Goal: Register for event/course

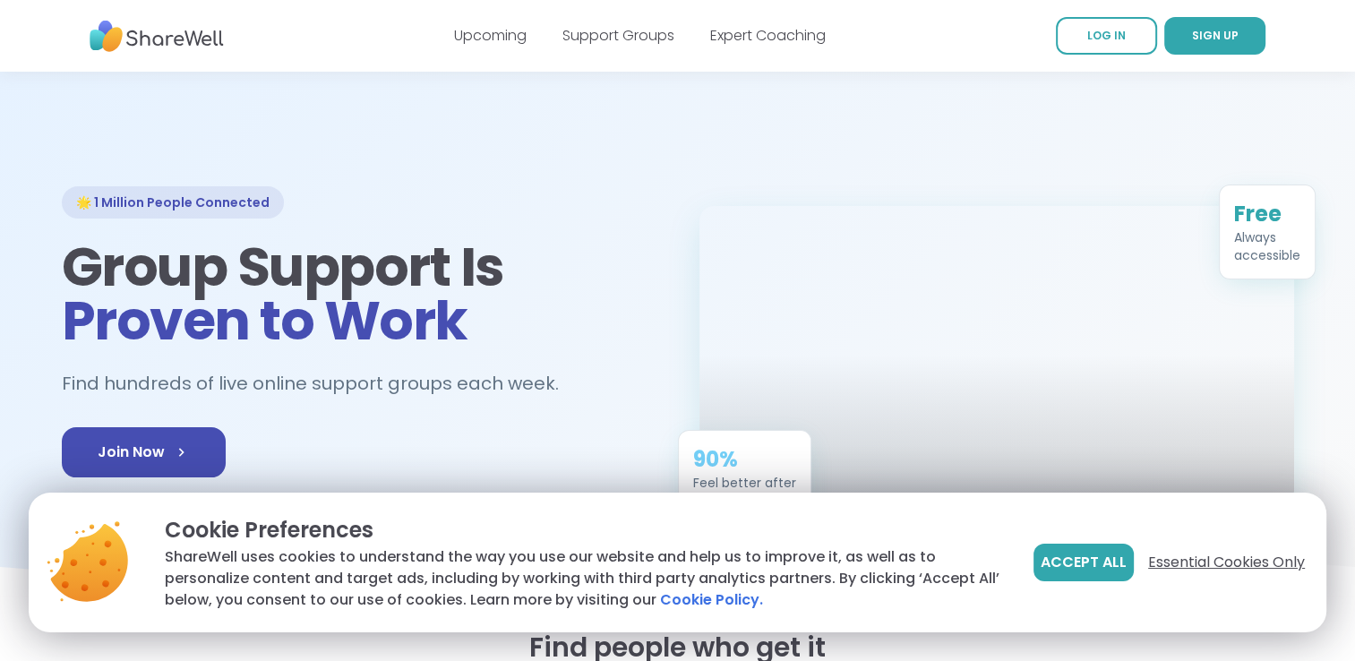
click at [1283, 562] on span "Essential Cookies Only" at bounding box center [1227, 563] width 157 height 22
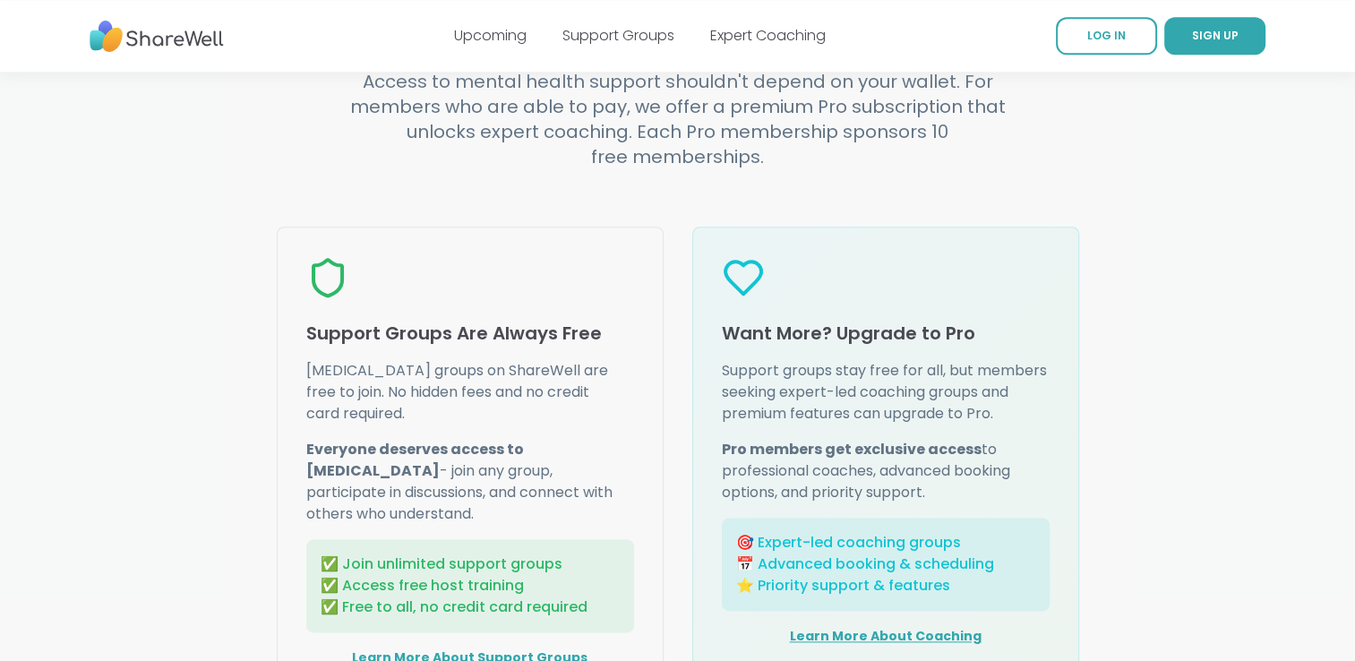
scroll to position [2161, 0]
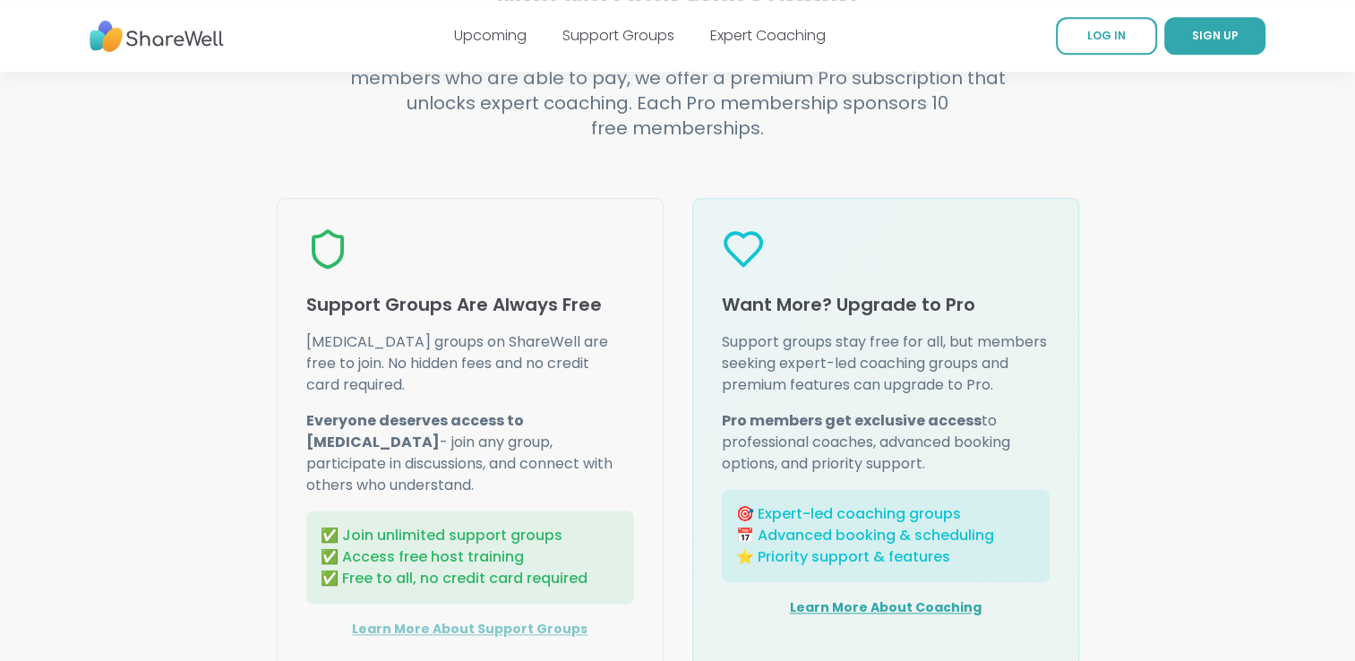
click at [525, 620] on link "Learn More About Support Groups" at bounding box center [470, 629] width 236 height 18
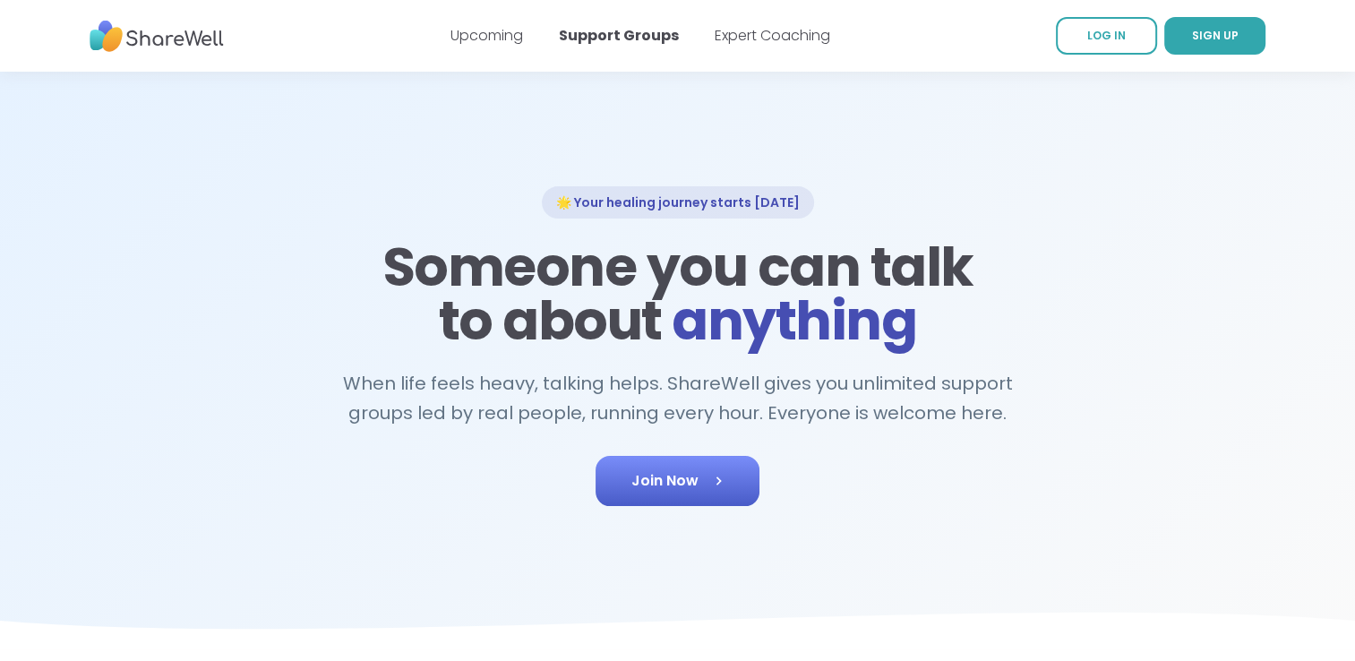
click at [676, 484] on span "Join Now" at bounding box center [678, 481] width 92 height 22
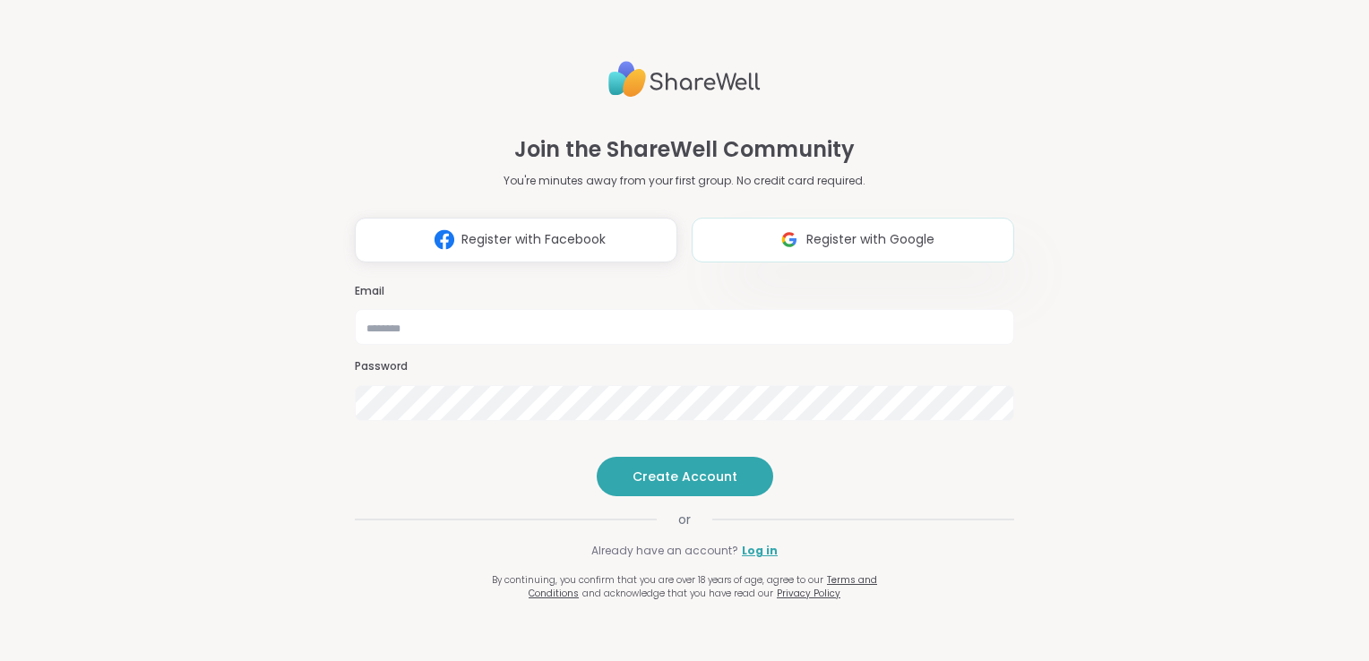
click at [823, 218] on button "Register with Google" at bounding box center [853, 240] width 323 height 45
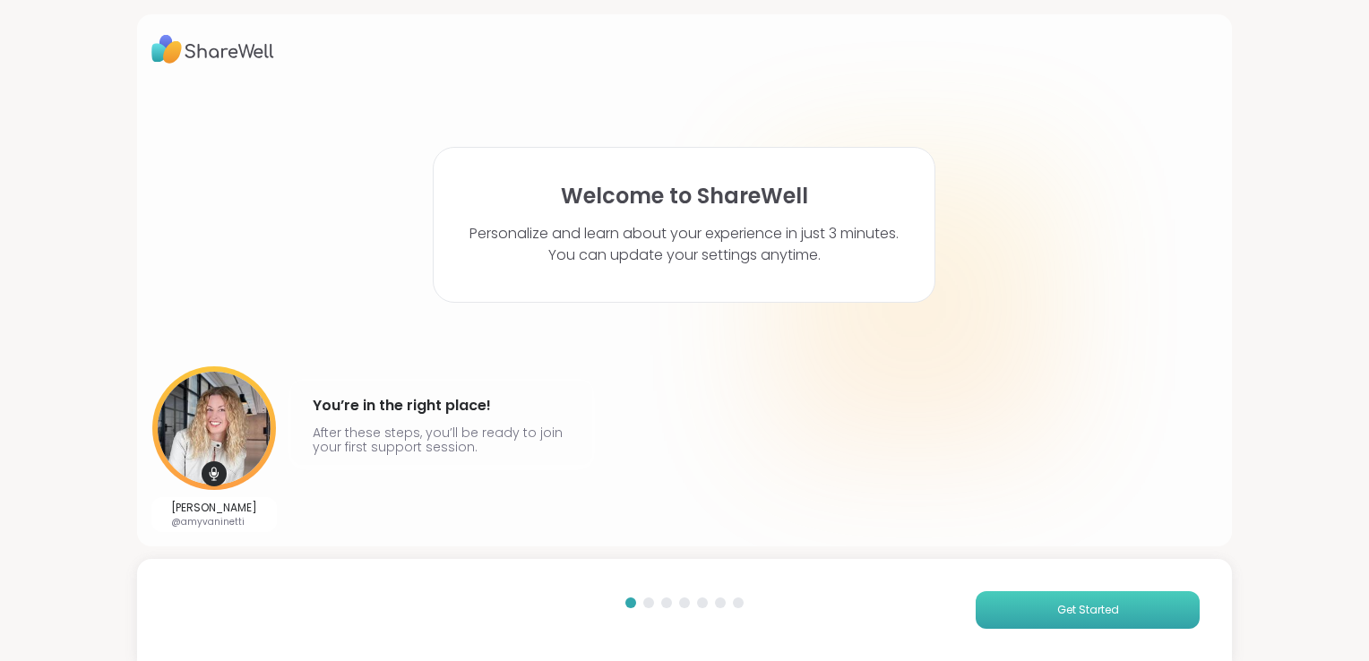
click at [1077, 607] on span "Get Started" at bounding box center [1088, 610] width 62 height 16
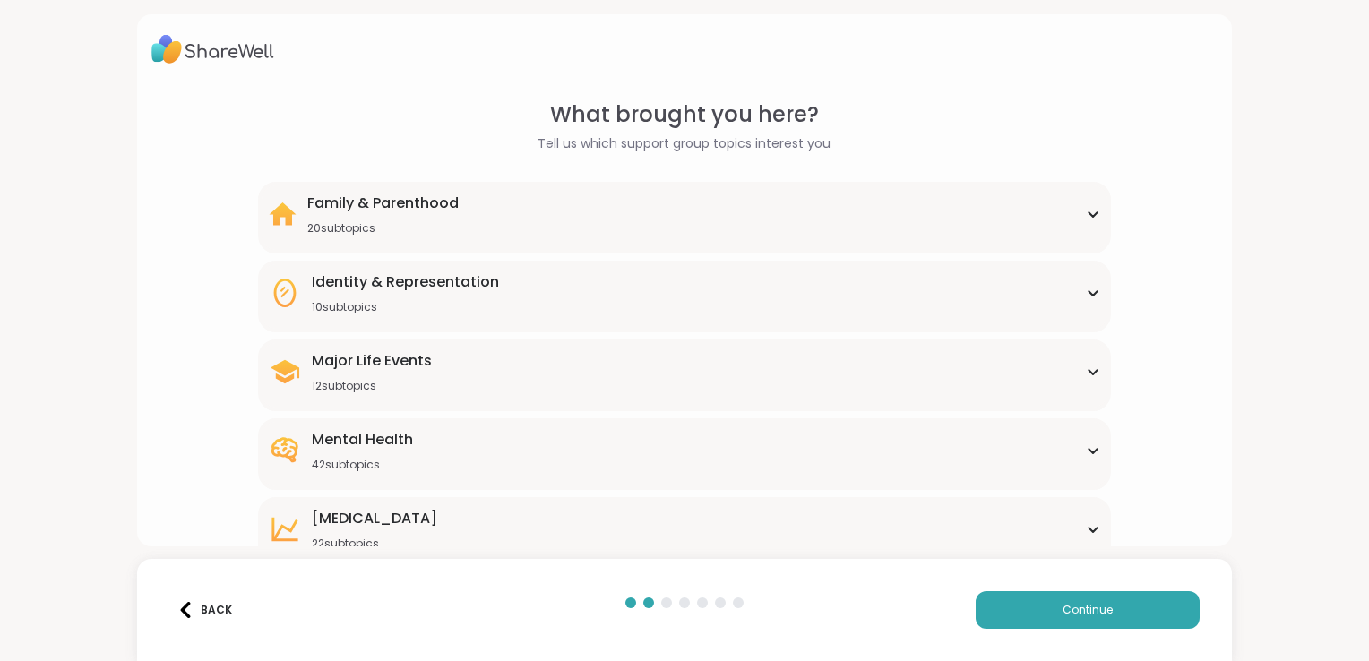
click at [1086, 446] on icon at bounding box center [1093, 450] width 14 height 9
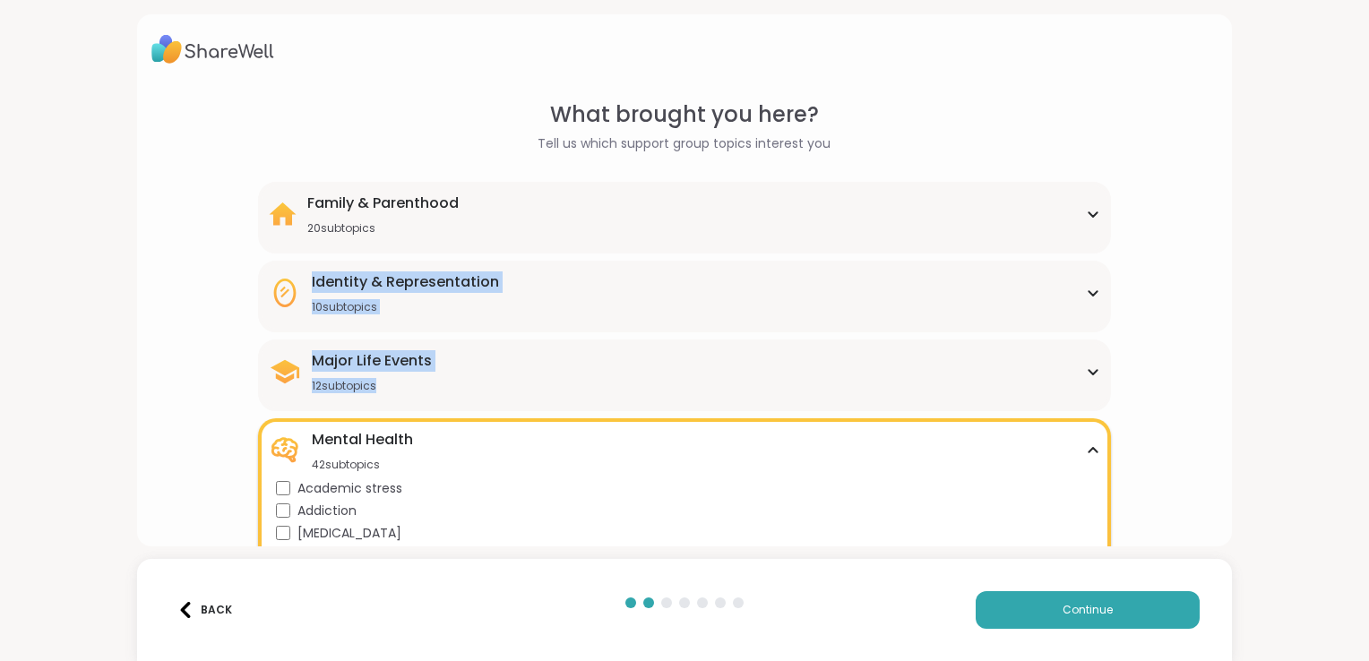
drag, startPoint x: 1368, startPoint y: 217, endPoint x: 1221, endPoint y: 432, distance: 260.4
click at [1221, 432] on html "What brought you here? Tell us which support group topics interest you Family &…" at bounding box center [684, 330] width 1369 height 661
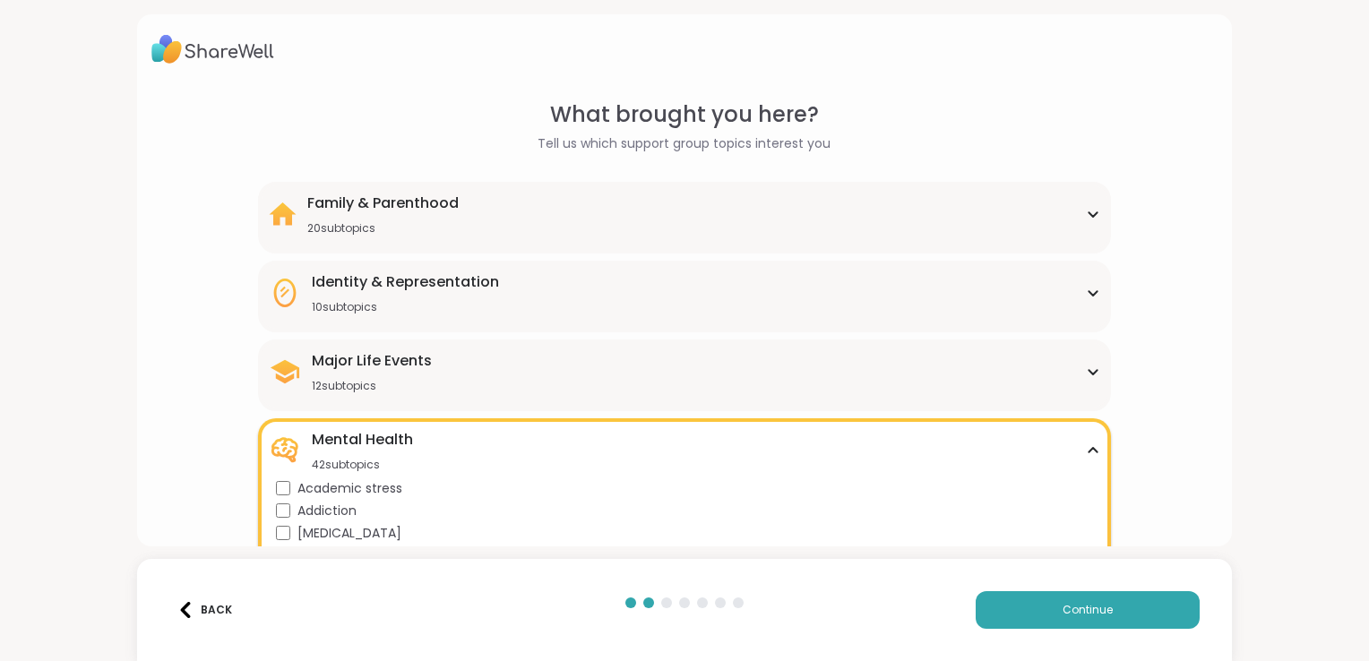
click at [1068, 511] on div "Addiction" at bounding box center [688, 511] width 824 height 19
click at [1073, 601] on button "Continue" at bounding box center [1088, 610] width 224 height 38
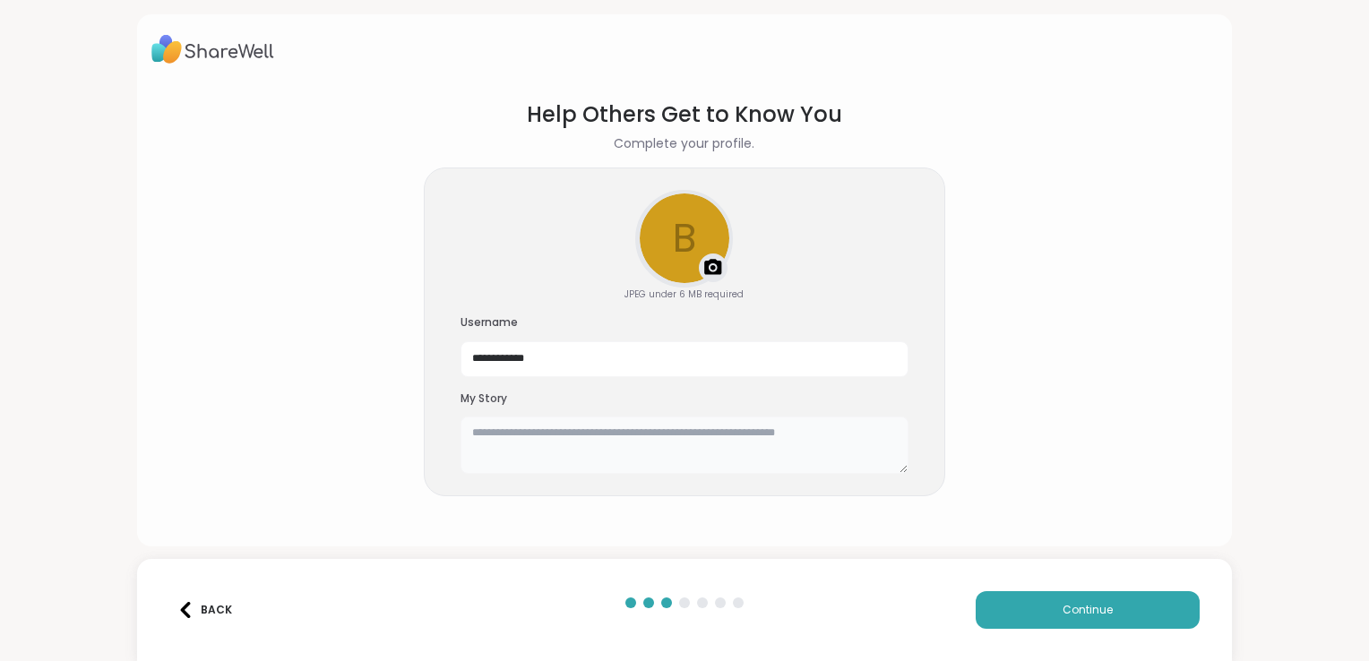
click at [519, 442] on textarea at bounding box center [684, 445] width 448 height 57
click at [656, 439] on textarea "**********" at bounding box center [684, 445] width 448 height 57
type textarea "*"
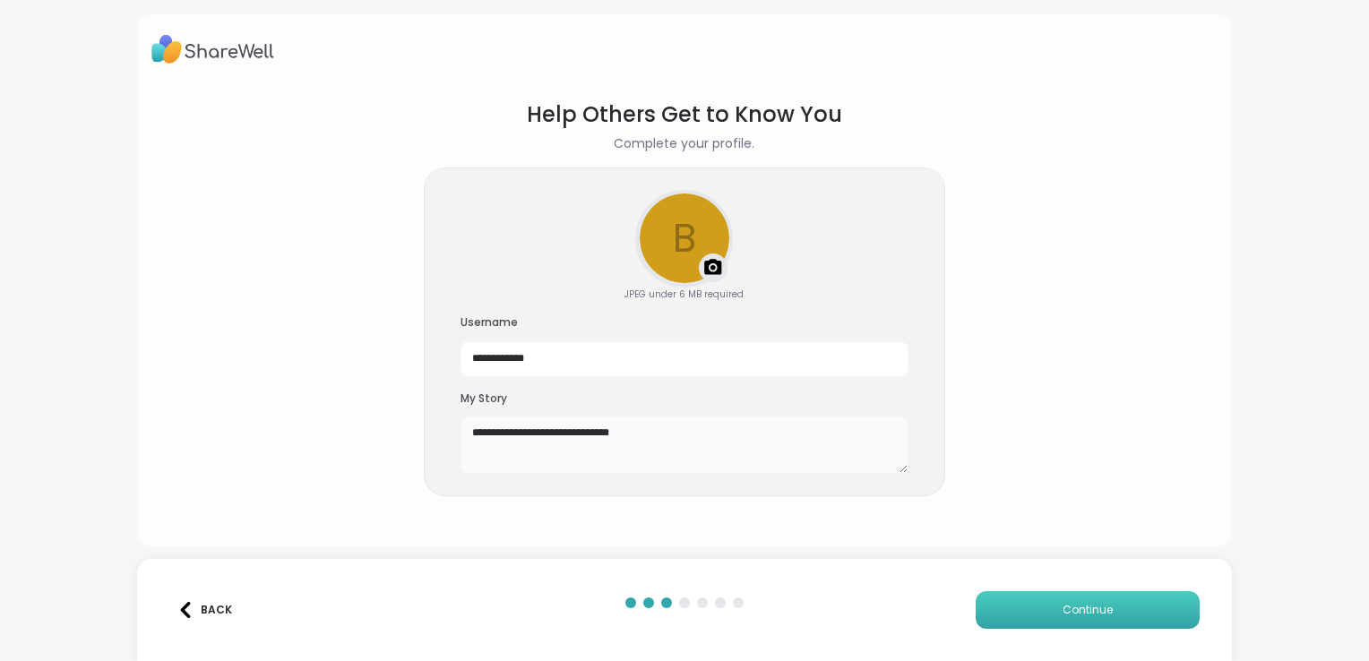
type textarea "**********"
click at [1084, 602] on span "Continue" at bounding box center [1088, 610] width 50 height 16
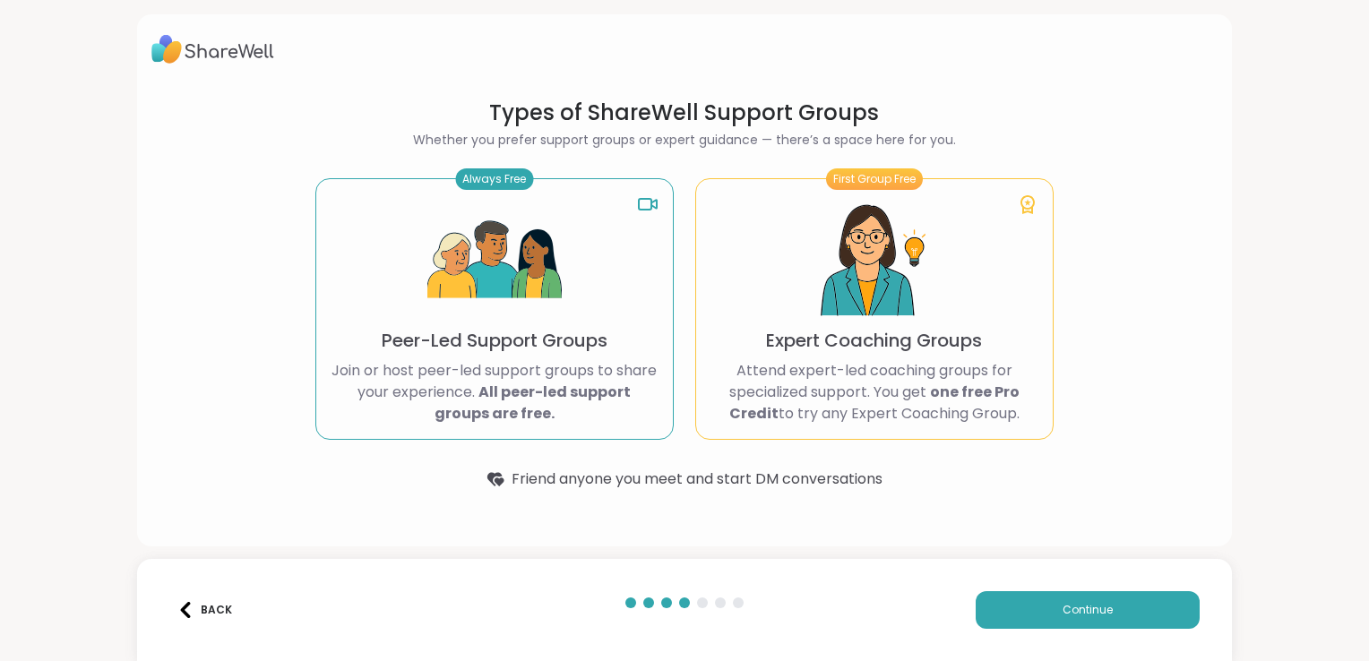
click at [504, 294] on img at bounding box center [494, 261] width 134 height 134
click at [1079, 604] on span "Continue" at bounding box center [1088, 610] width 50 height 16
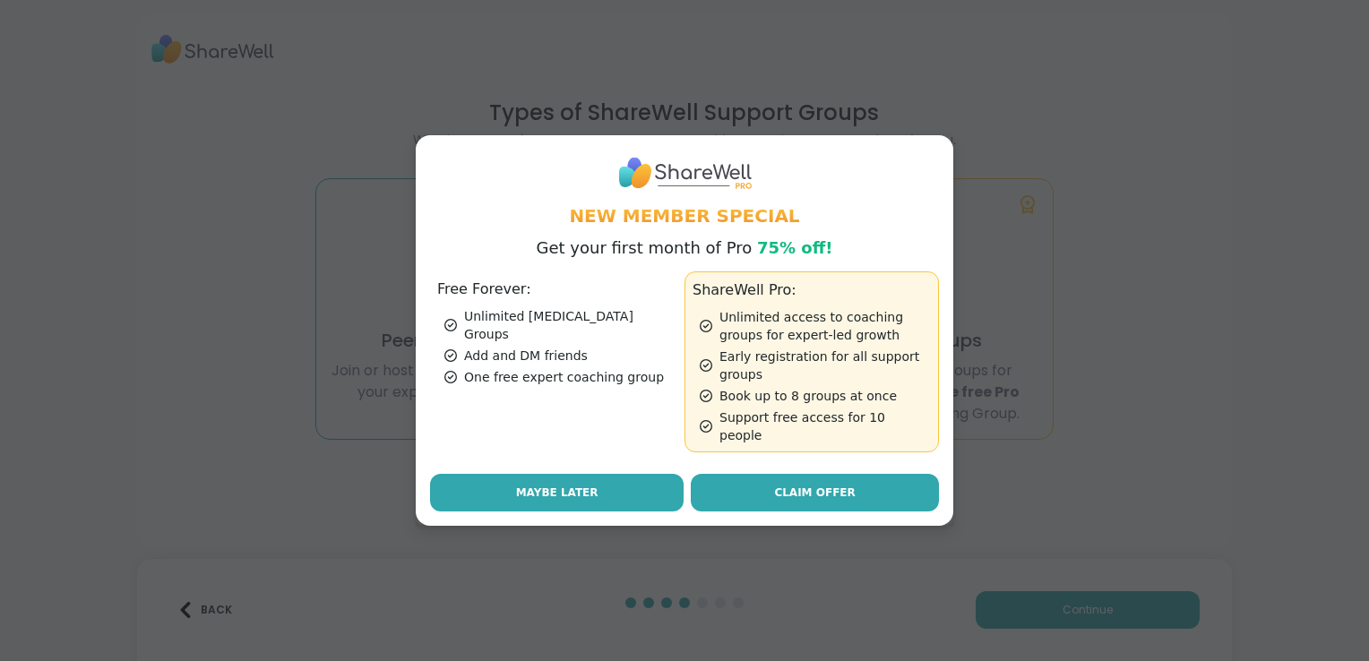
click at [628, 485] on button "Maybe Later" at bounding box center [557, 493] width 254 height 38
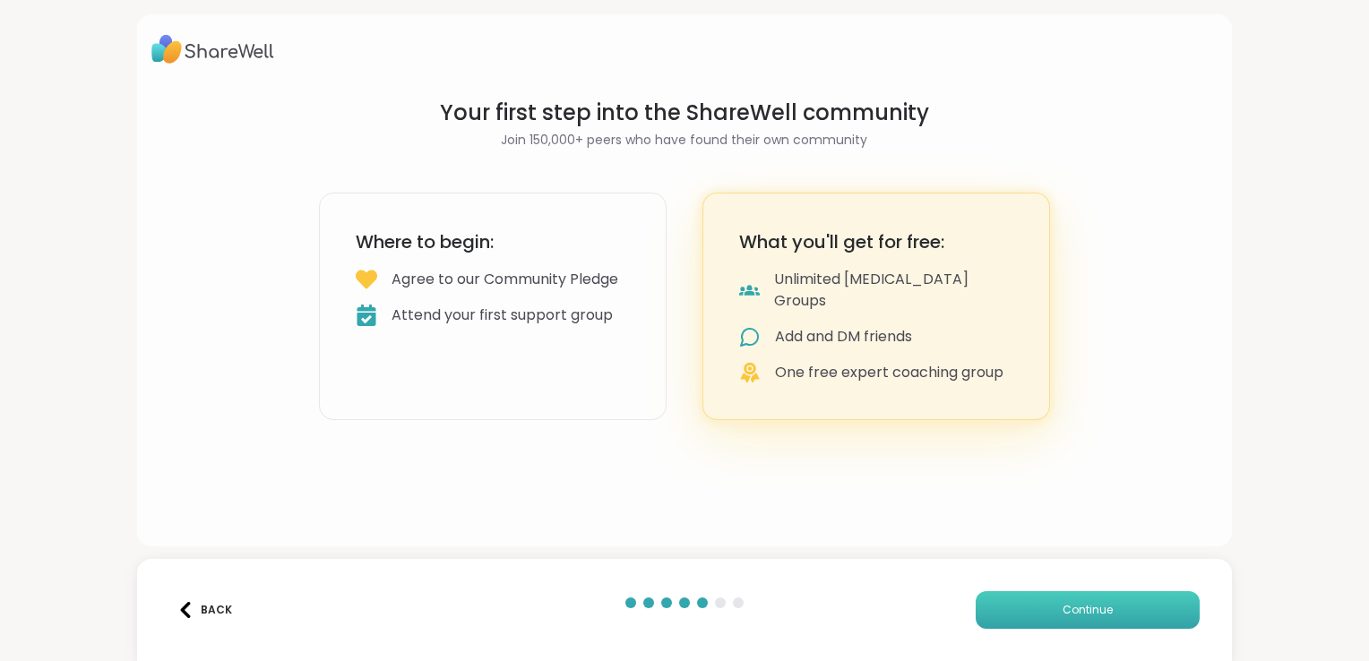
click at [1049, 611] on button "Continue" at bounding box center [1088, 610] width 224 height 38
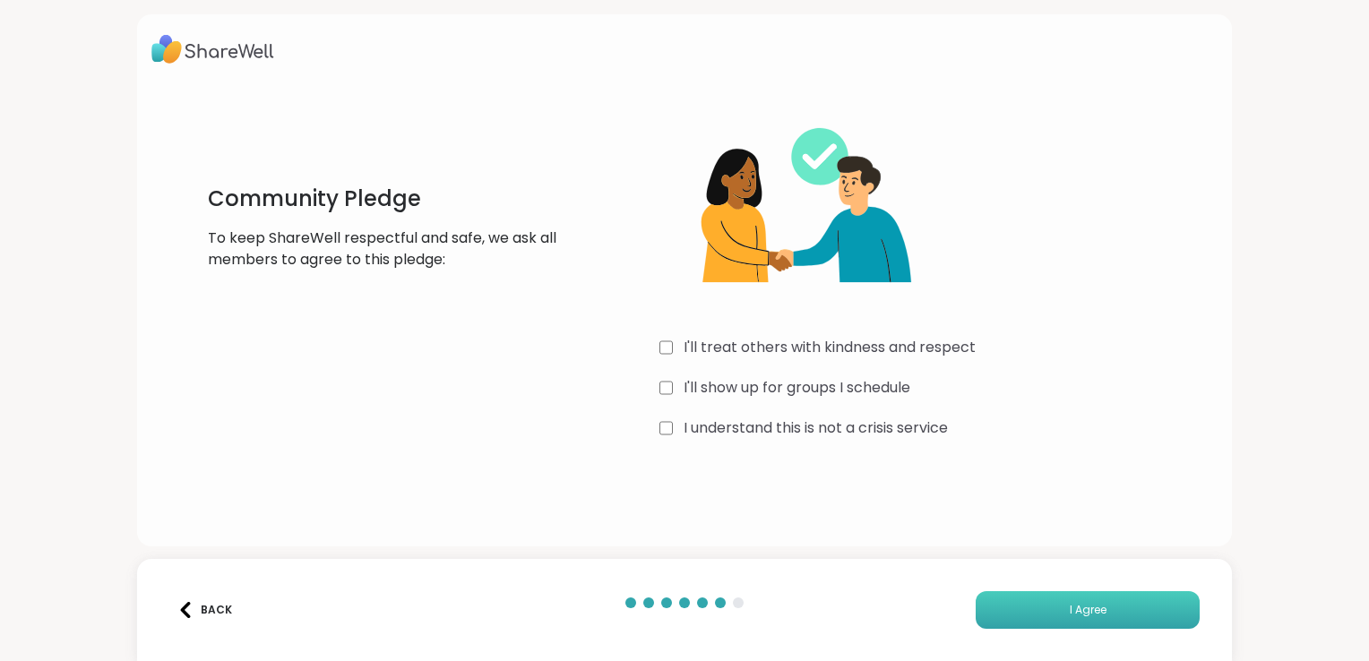
click at [1070, 604] on span "I Agree" at bounding box center [1088, 610] width 37 height 16
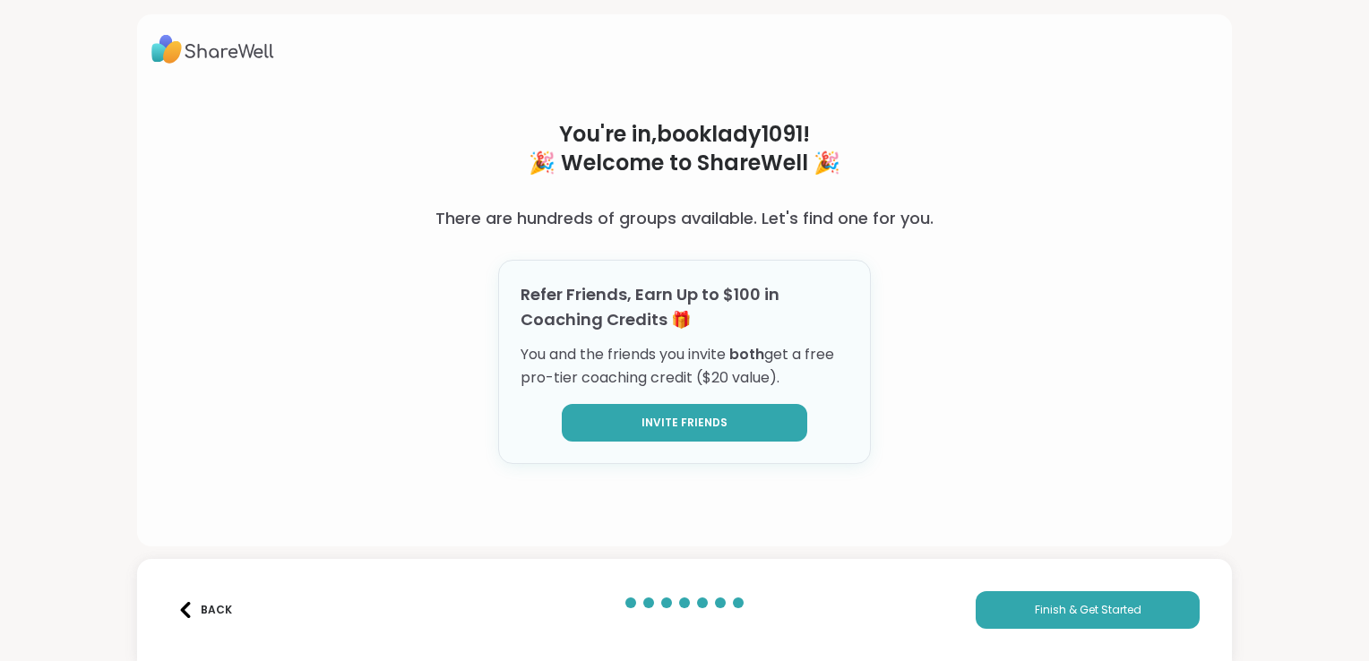
click at [729, 428] on button "Invite Friends" at bounding box center [684, 423] width 245 height 38
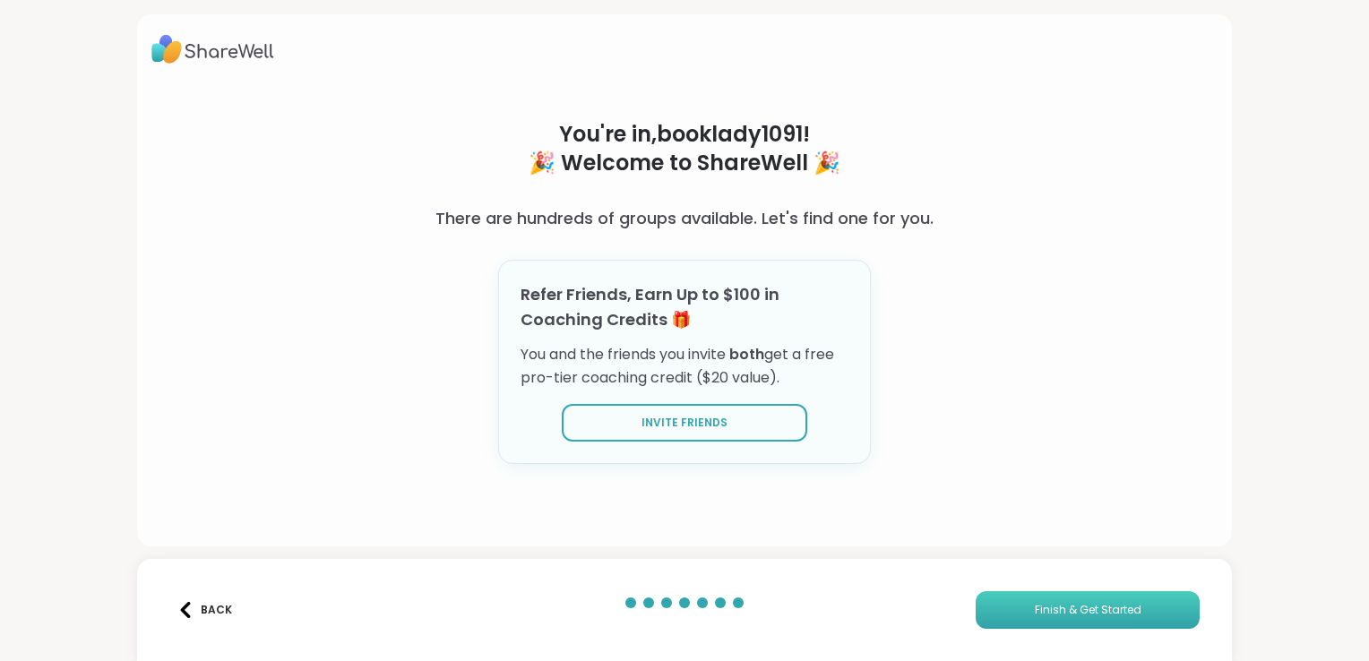
click at [1080, 602] on span "Finish & Get Started" at bounding box center [1088, 610] width 107 height 16
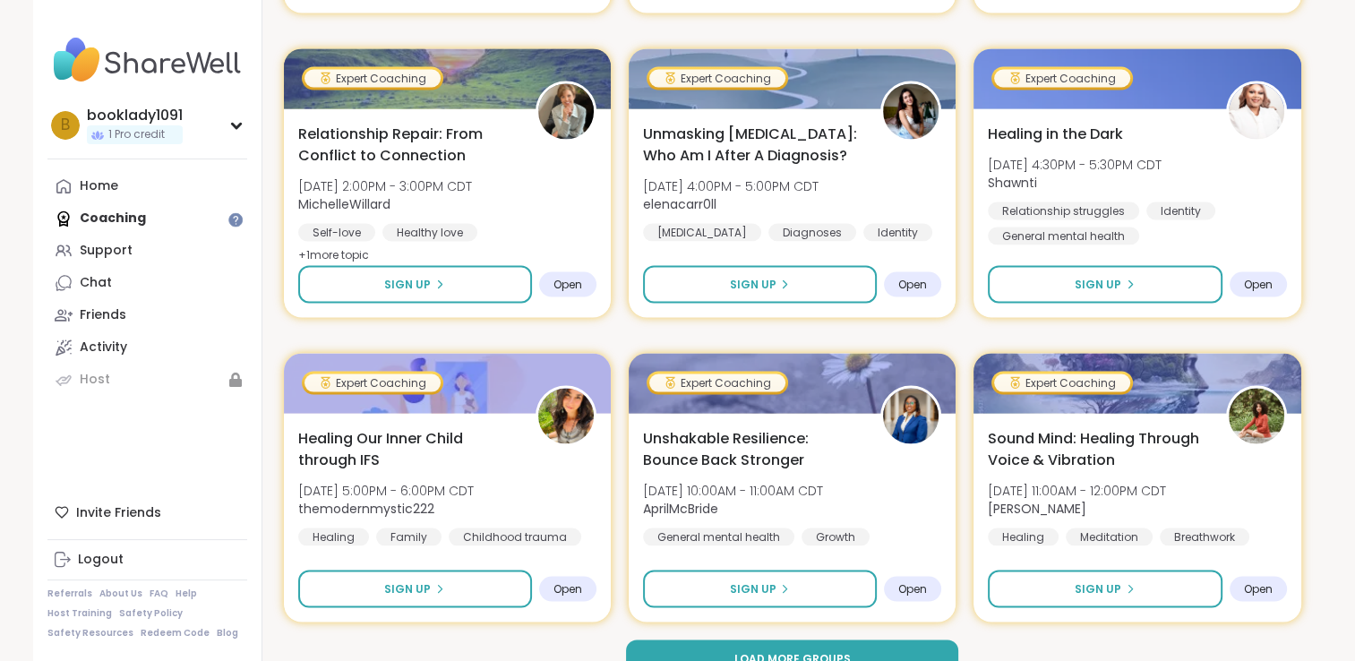
scroll to position [3410, 0]
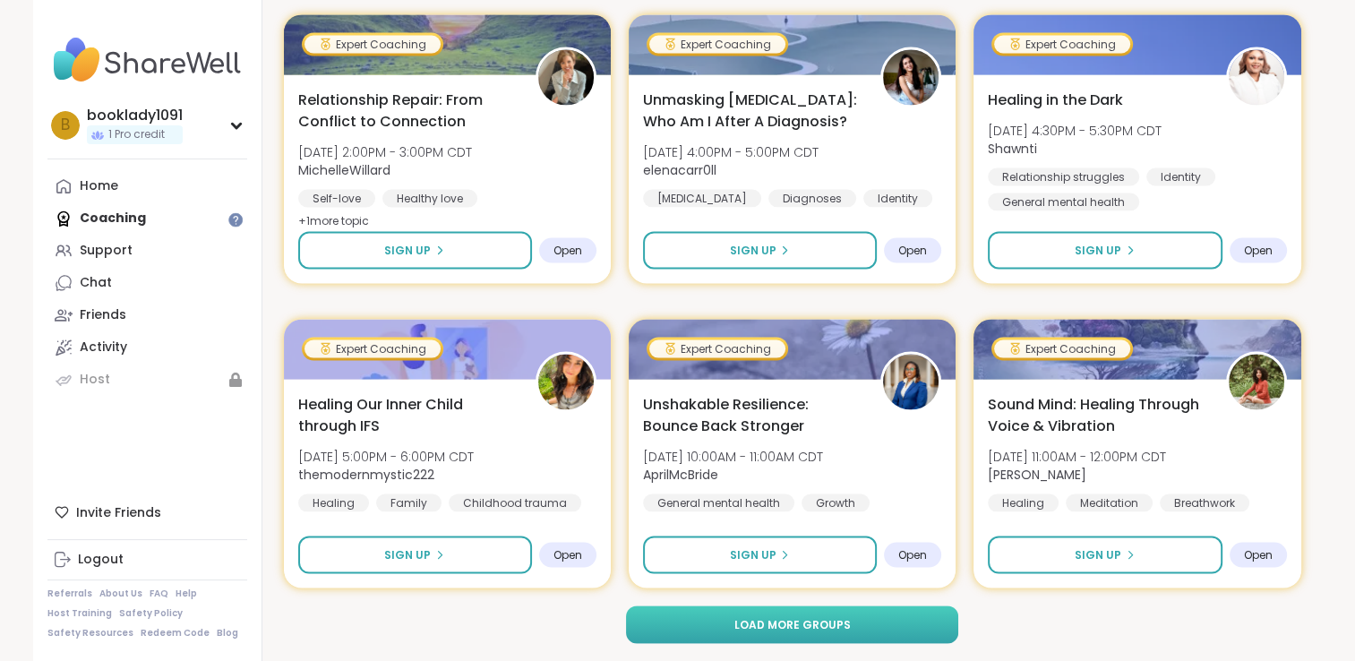
click at [787, 622] on span "Load more groups" at bounding box center [792, 625] width 116 height 16
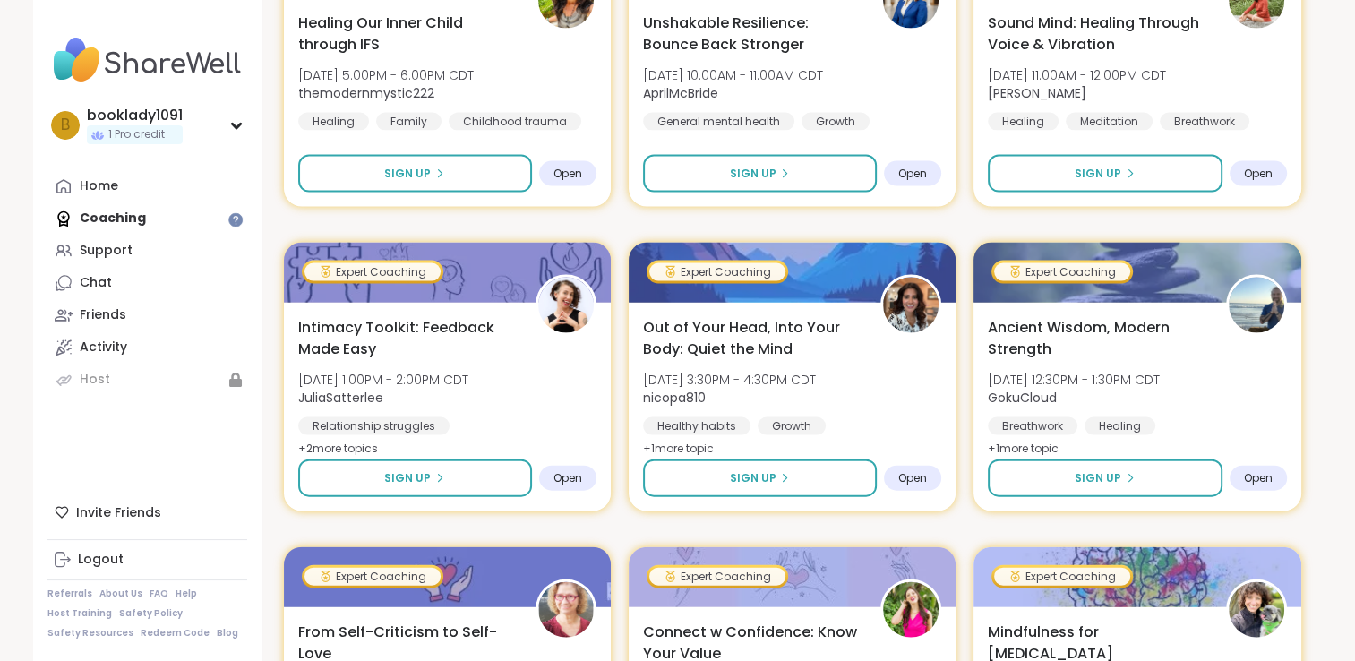
scroll to position [3852, 0]
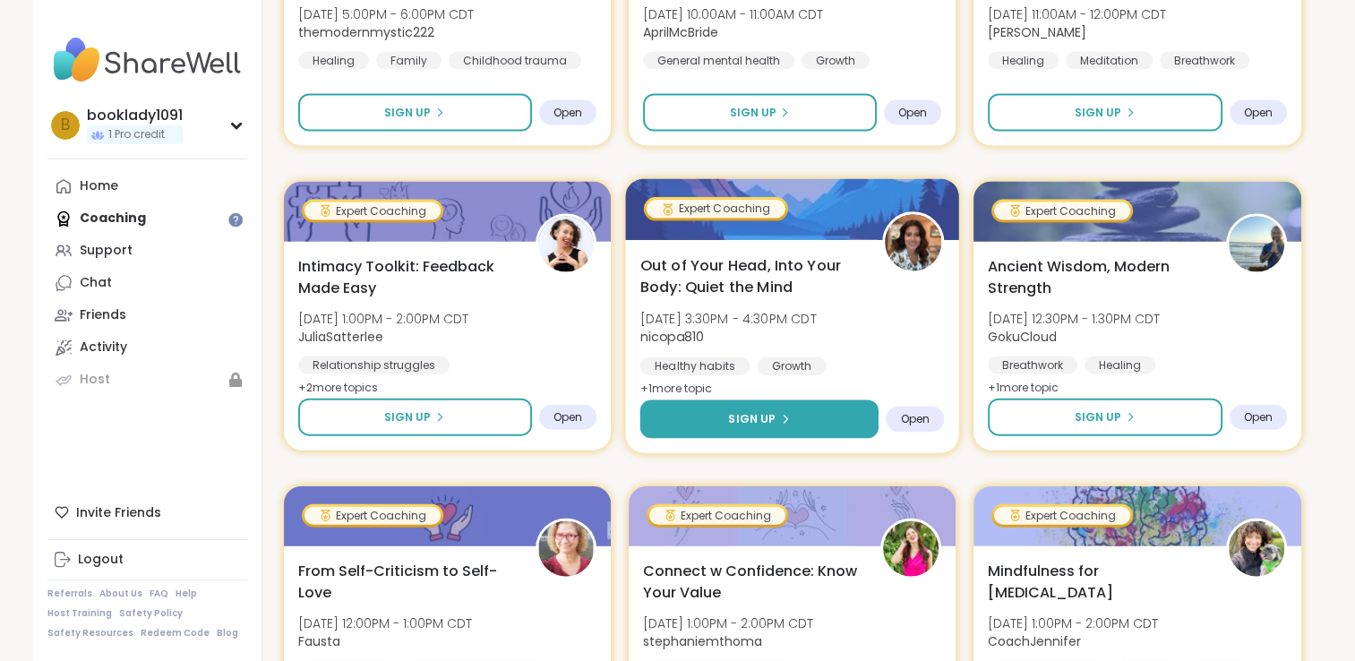
click at [792, 407] on button "Sign Up" at bounding box center [759, 419] width 239 height 39
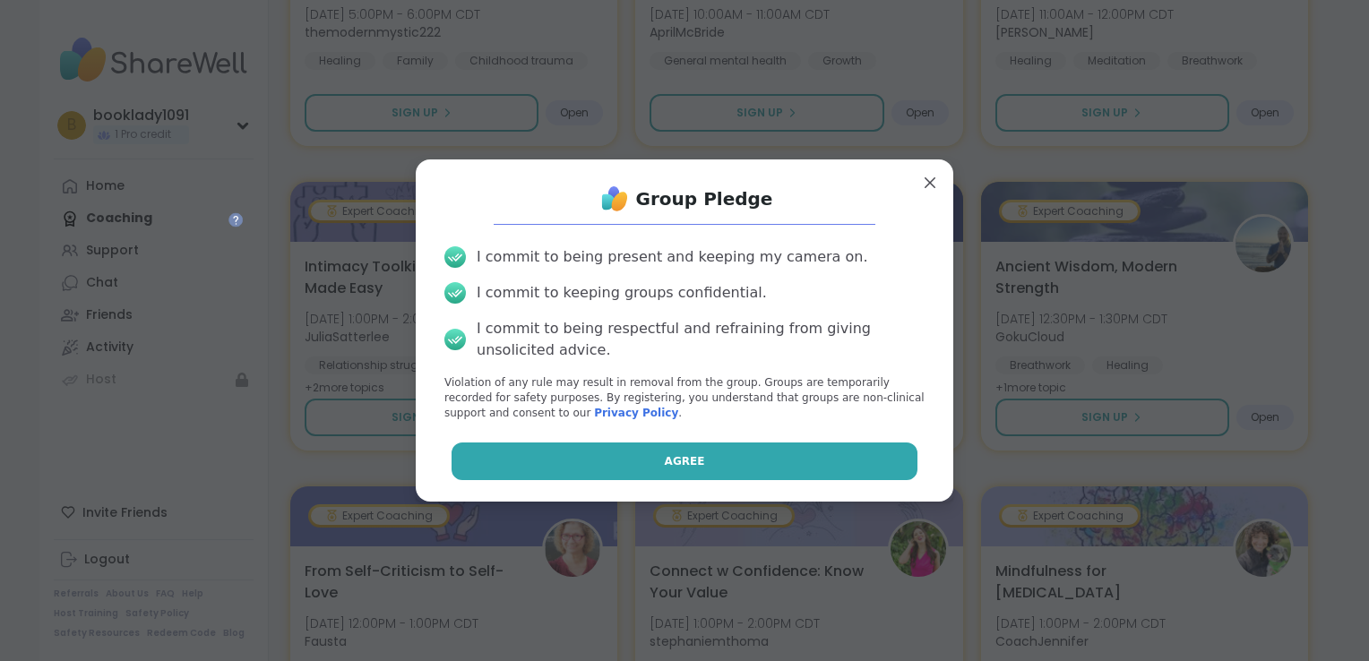
click at [667, 454] on span "Agree" at bounding box center [685, 461] width 40 height 16
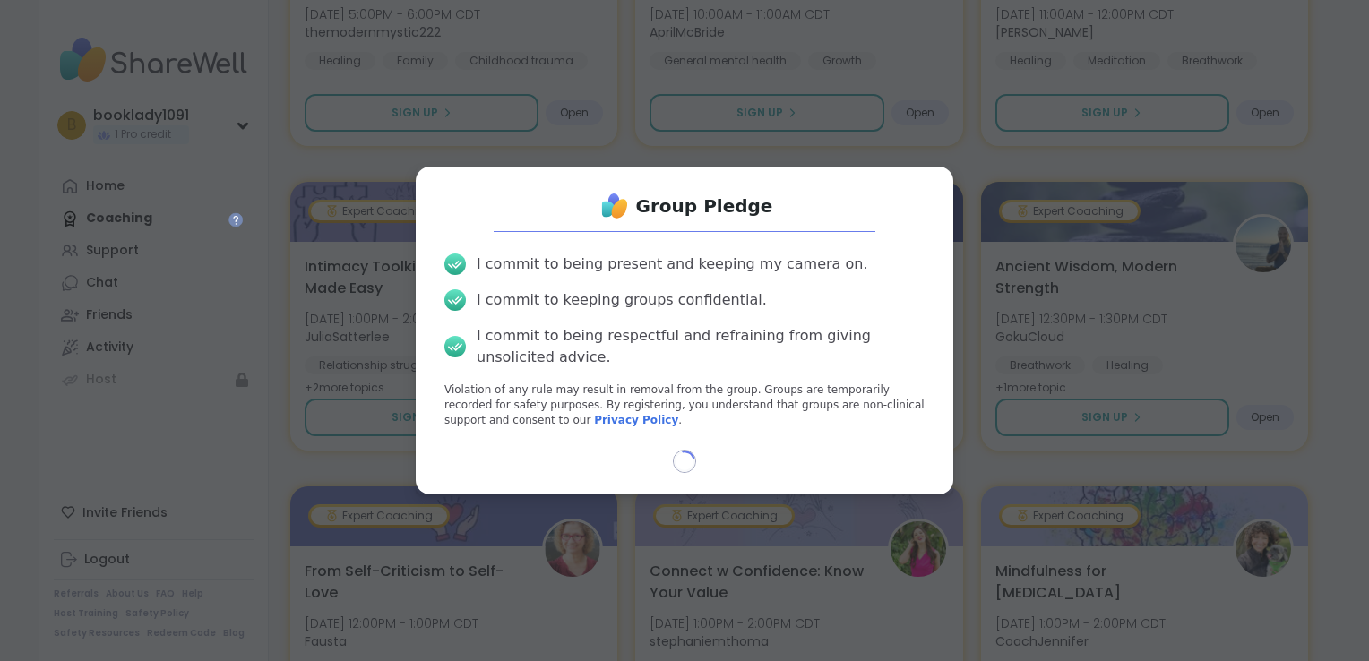
select select "**"
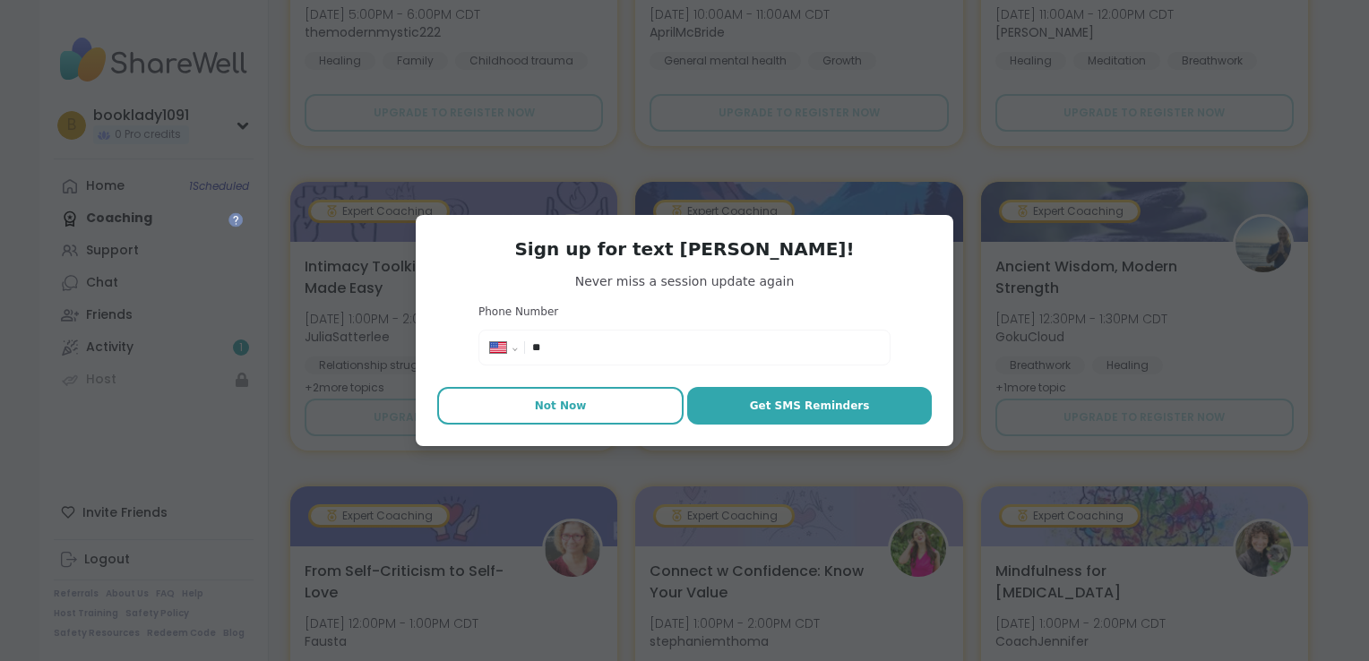
click at [584, 392] on button "Not Now" at bounding box center [560, 406] width 246 height 38
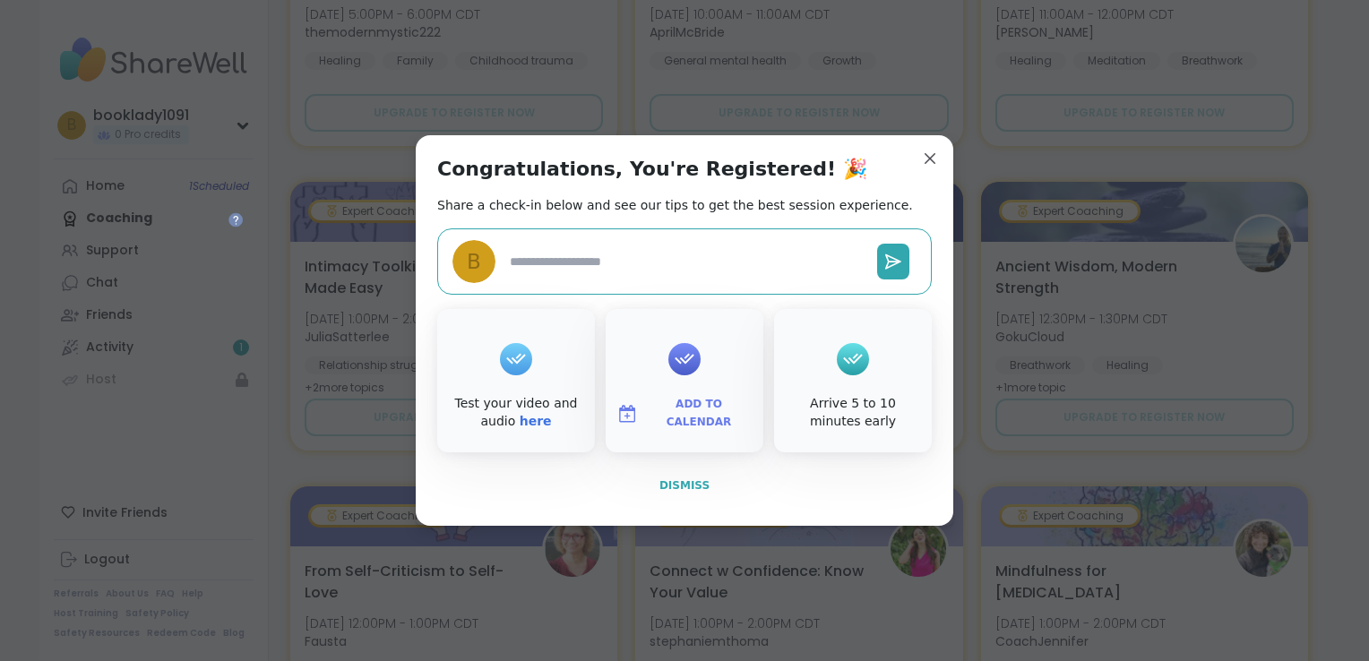
click at [684, 482] on span "Dismiss" at bounding box center [684, 485] width 50 height 13
